Goal: Task Accomplishment & Management: Manage account settings

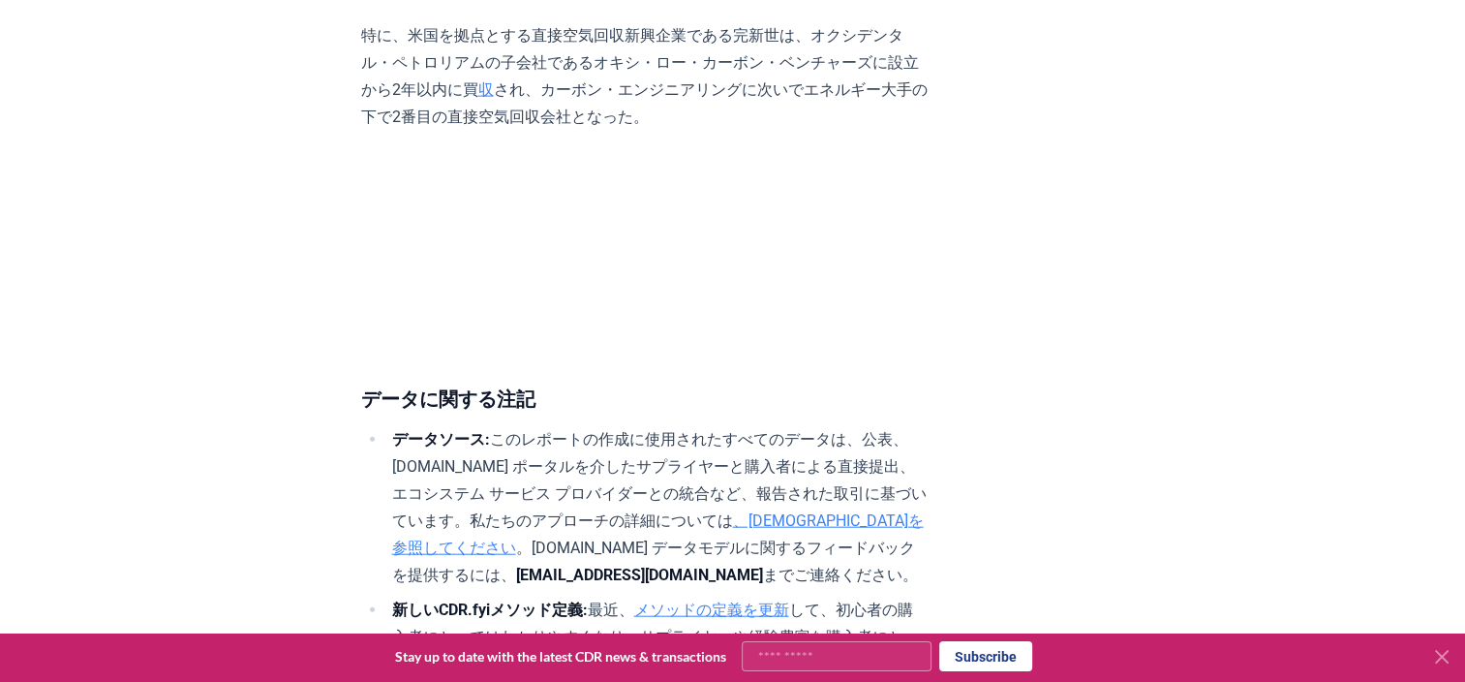
scroll to position [12179, 0]
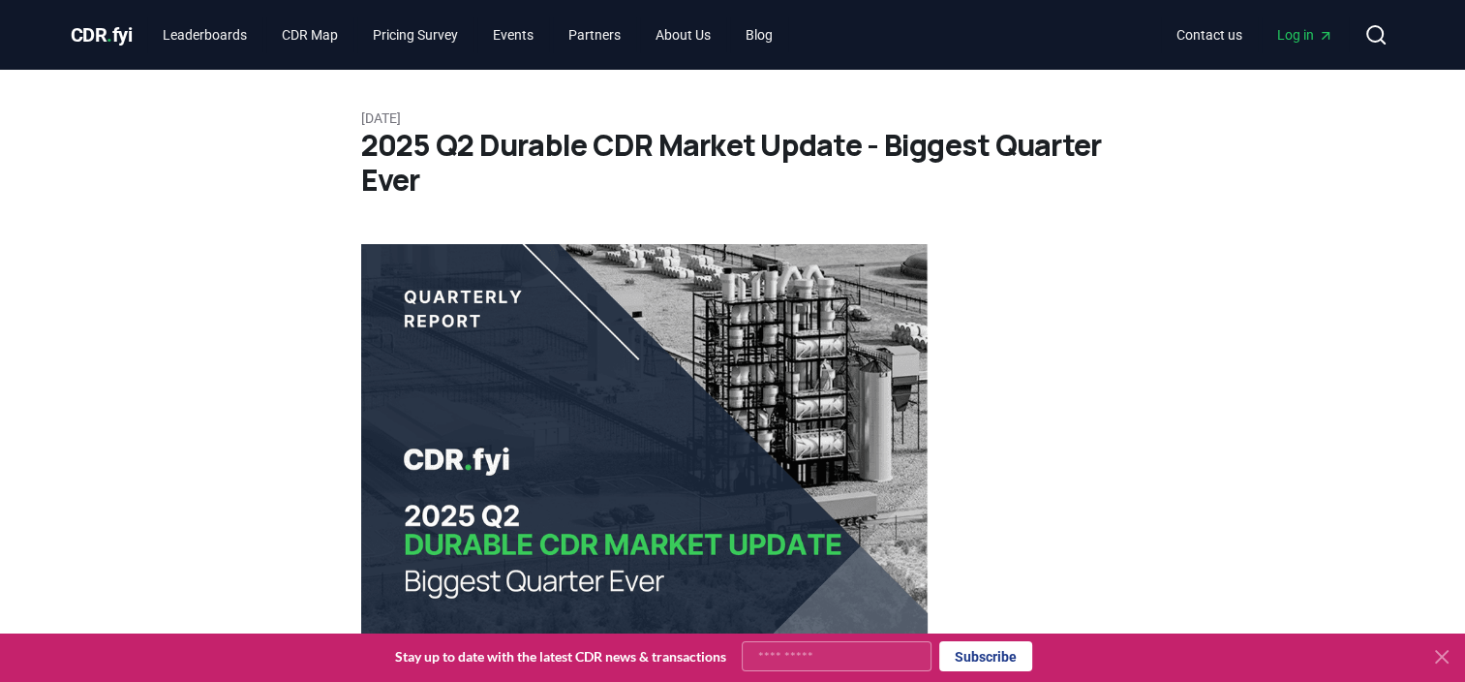
click at [125, 30] on span "CDR . fyi" at bounding box center [102, 34] width 62 height 23
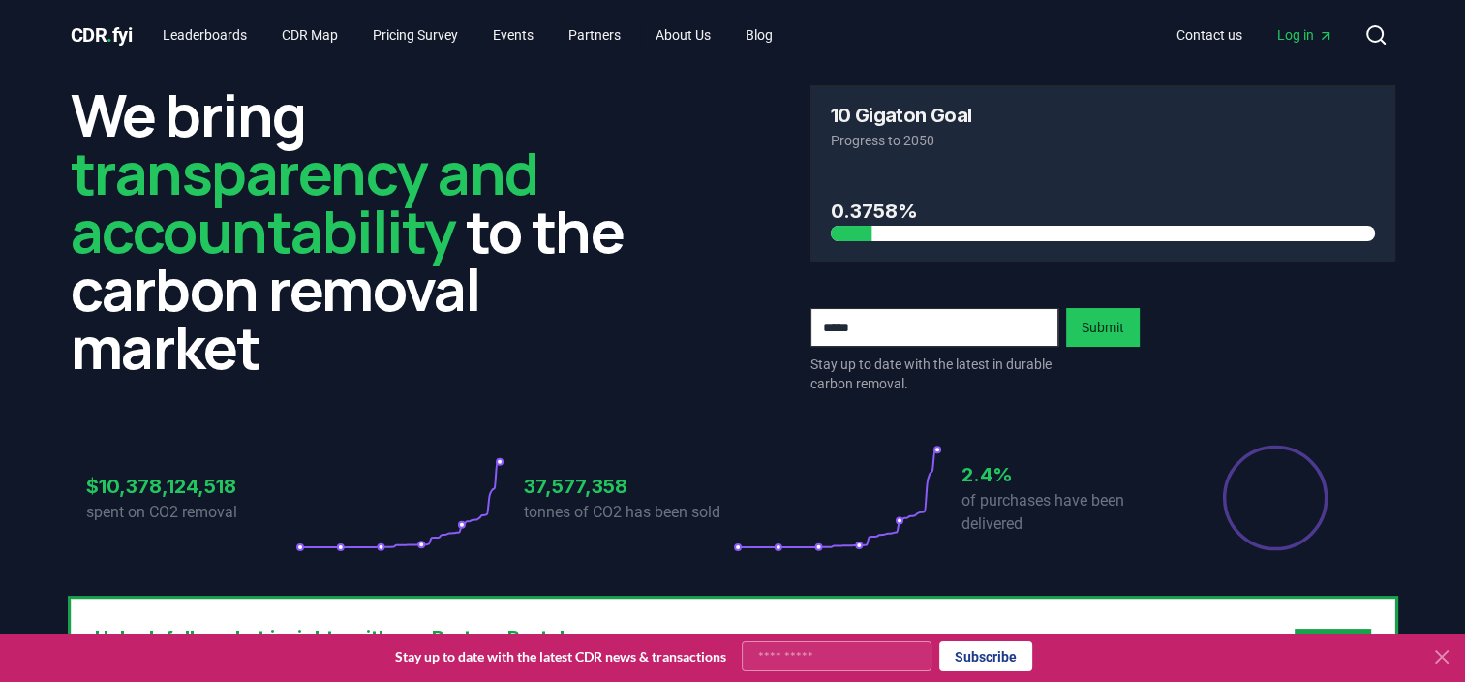
click at [1271, 32] on link "Log in" at bounding box center [1305, 34] width 87 height 35
